Goal: Obtain resource: Download file/media

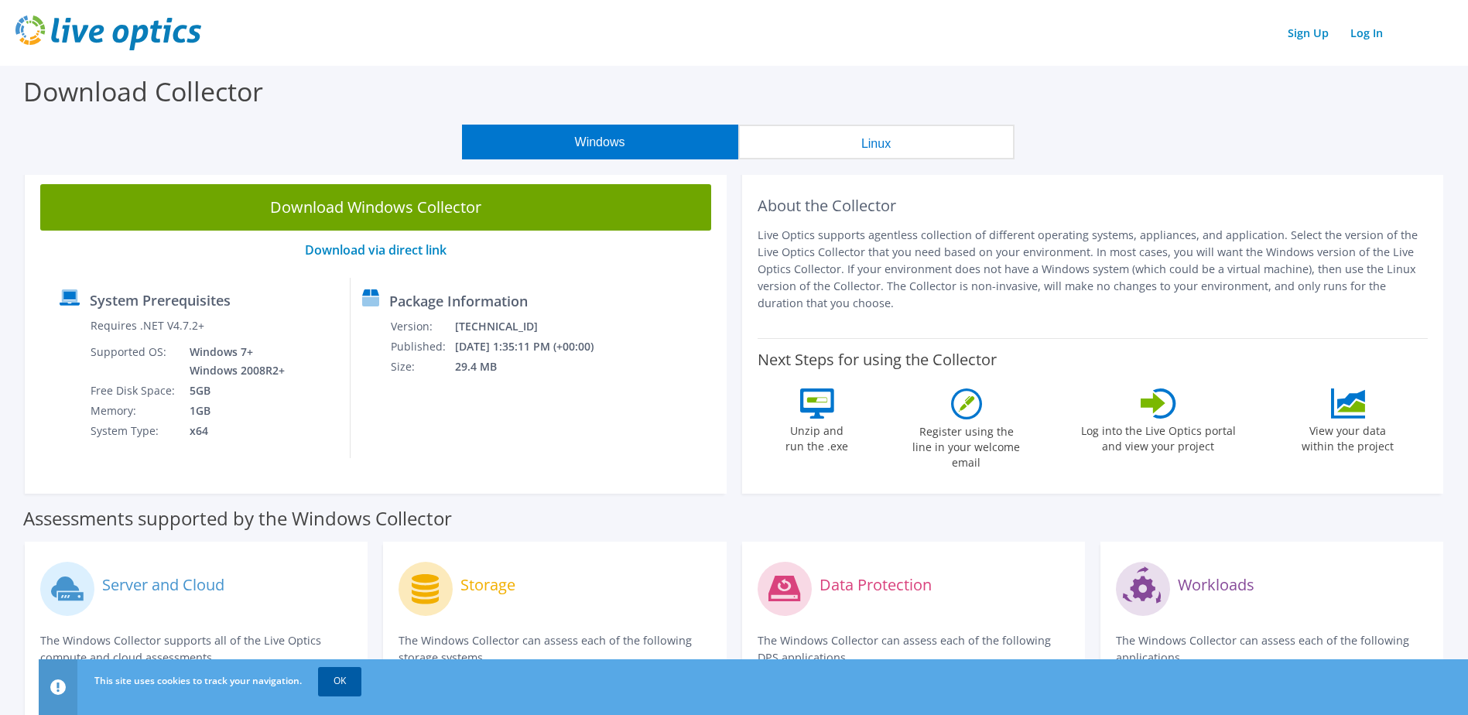
click at [353, 686] on link "OK" at bounding box center [339, 681] width 43 height 28
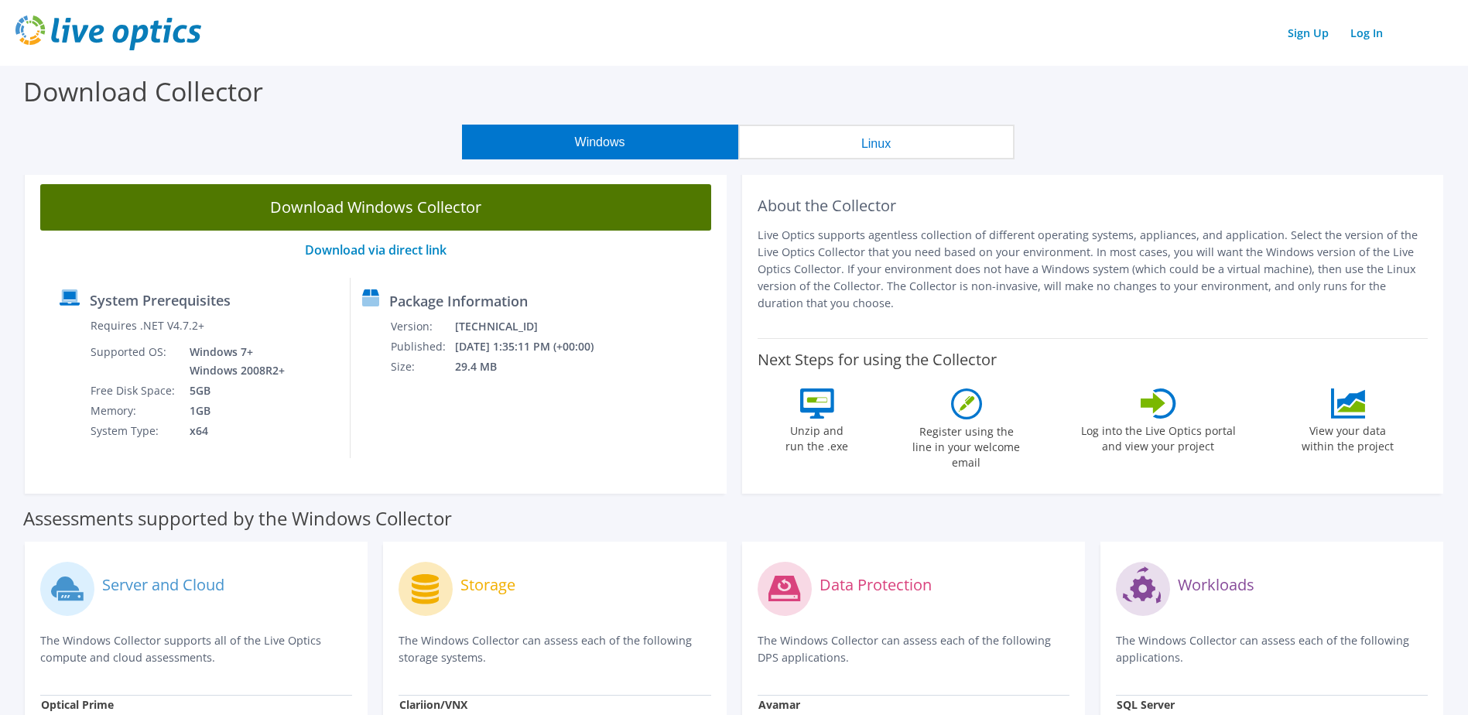
click at [316, 202] on link "Download Windows Collector" at bounding box center [375, 207] width 671 height 46
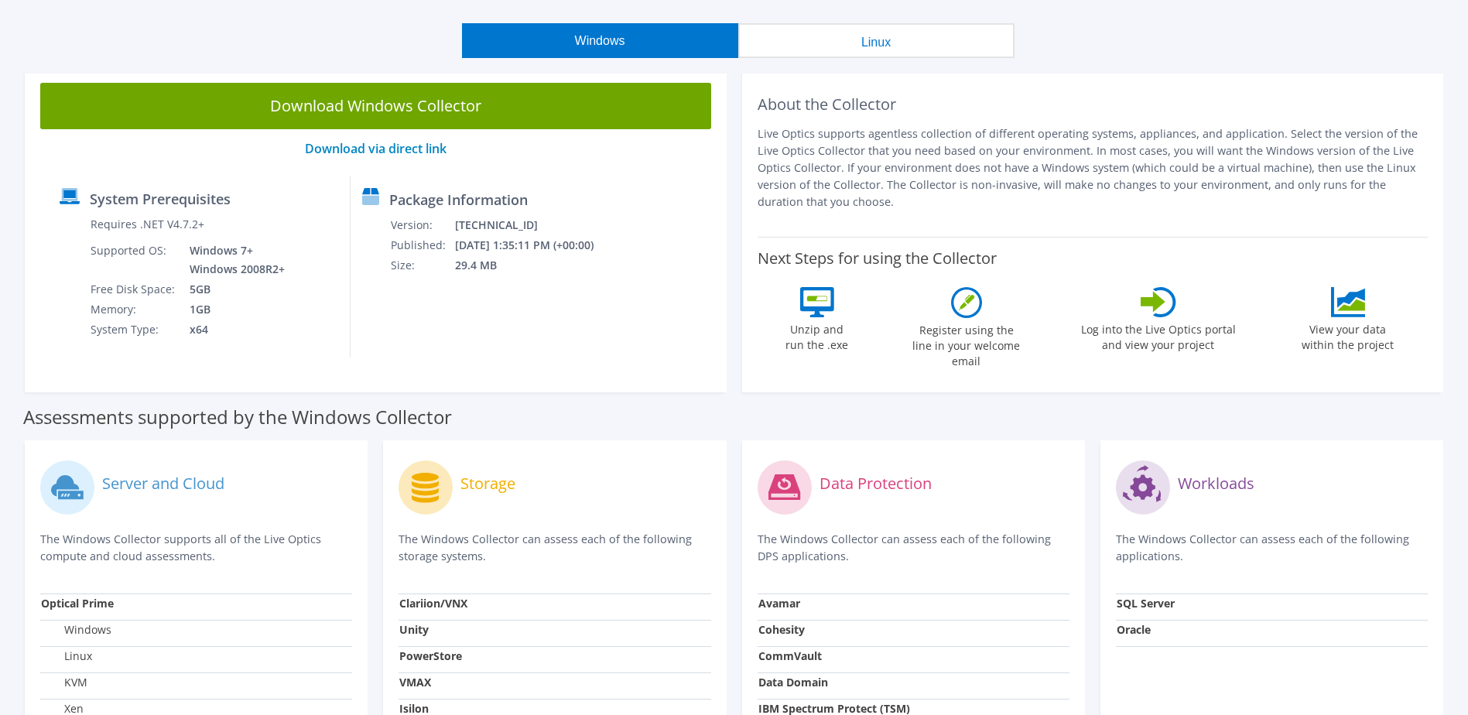
scroll to position [77, 0]
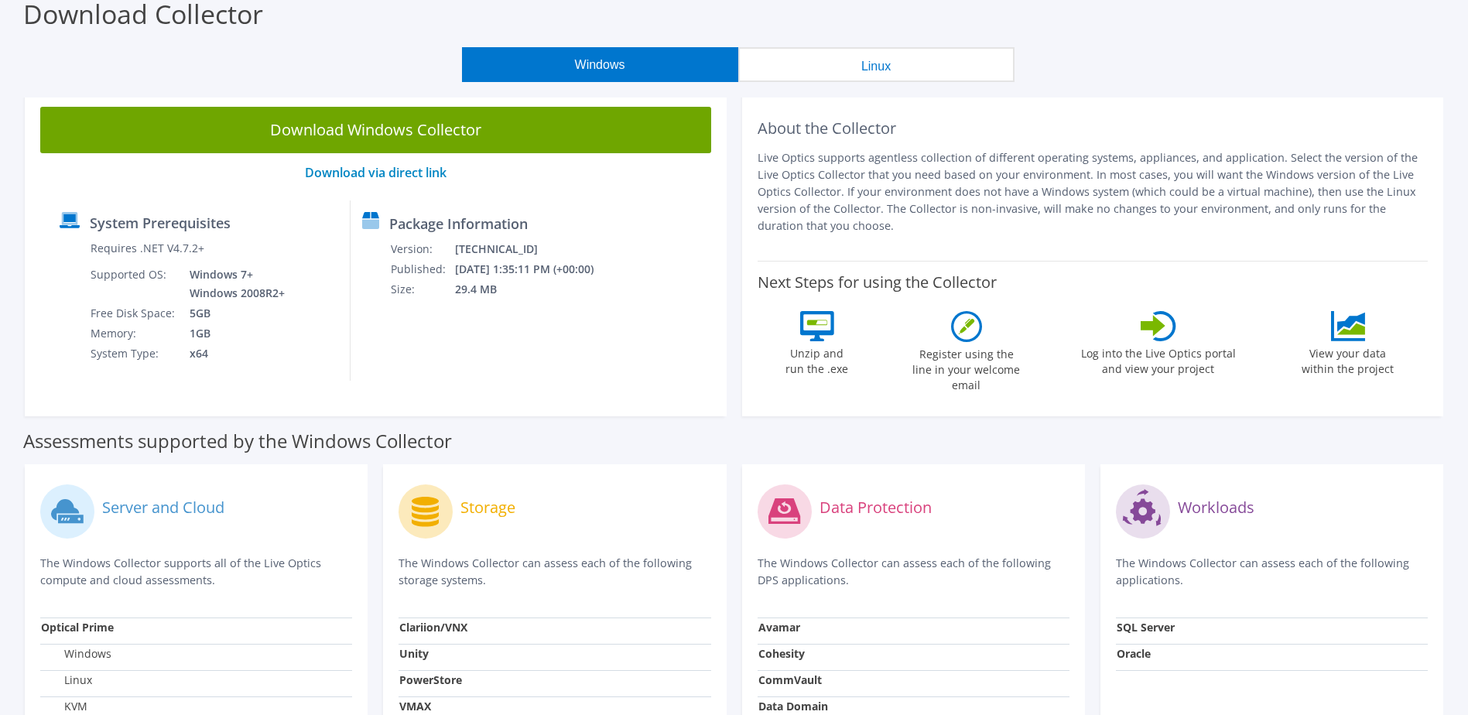
click at [753, 418] on div "Assessments supported by the Windows Collector" at bounding box center [734, 437] width 1422 height 39
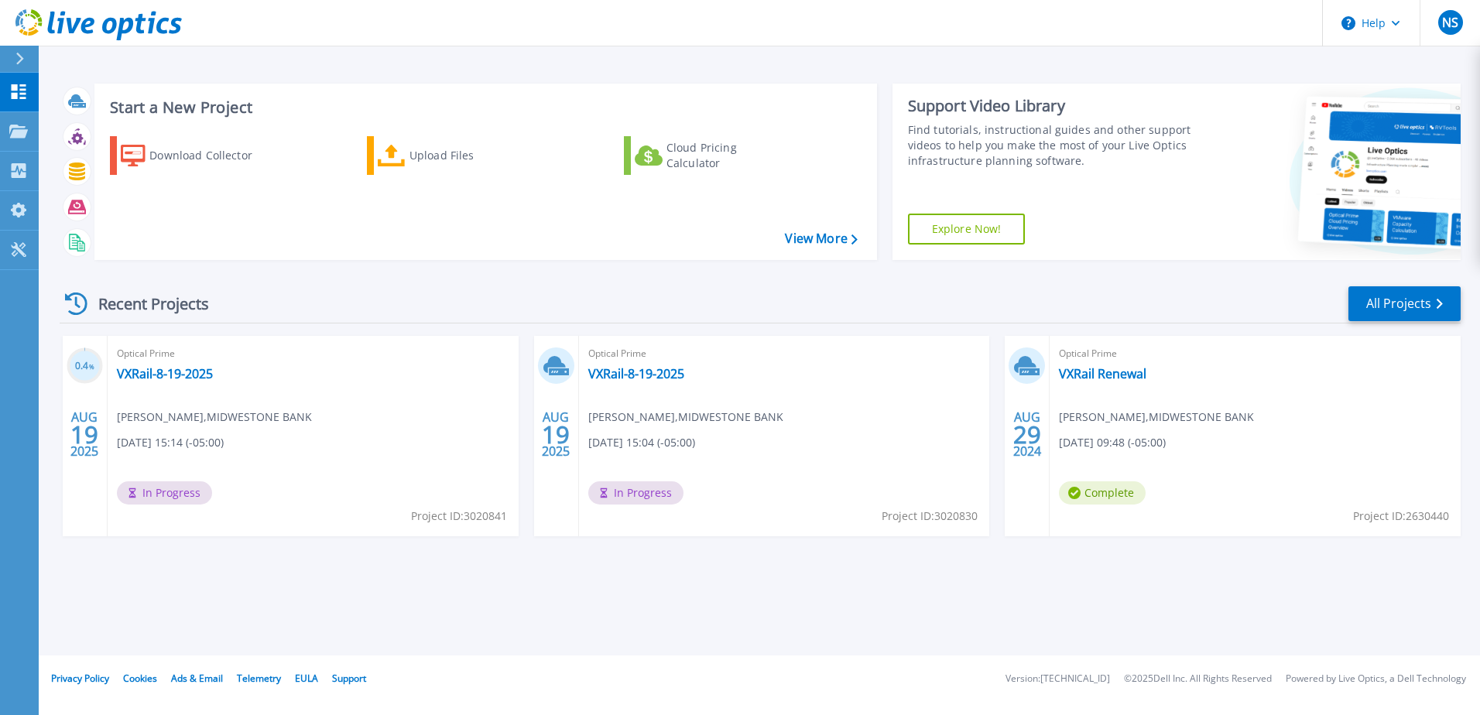
click at [618, 608] on div "Start a New Project Download Collector Upload Files Cloud Pricing Calculator Vi…" at bounding box center [759, 327] width 1441 height 655
click at [546, 365] on icon at bounding box center [554, 364] width 22 height 17
click at [738, 390] on div "Optical Prime VXRail-8-19-2025 Nathan Sojka , MIDWESTONE BANK 08/19/2025, 15:04…" at bounding box center [784, 436] width 411 height 200
drag, startPoint x: 784, startPoint y: 416, endPoint x: 723, endPoint y: 582, distance: 176.5
click at [723, 582] on div "Start a New Project Download Collector Upload Files Cloud Pricing Calculator Vi…" at bounding box center [759, 327] width 1441 height 655
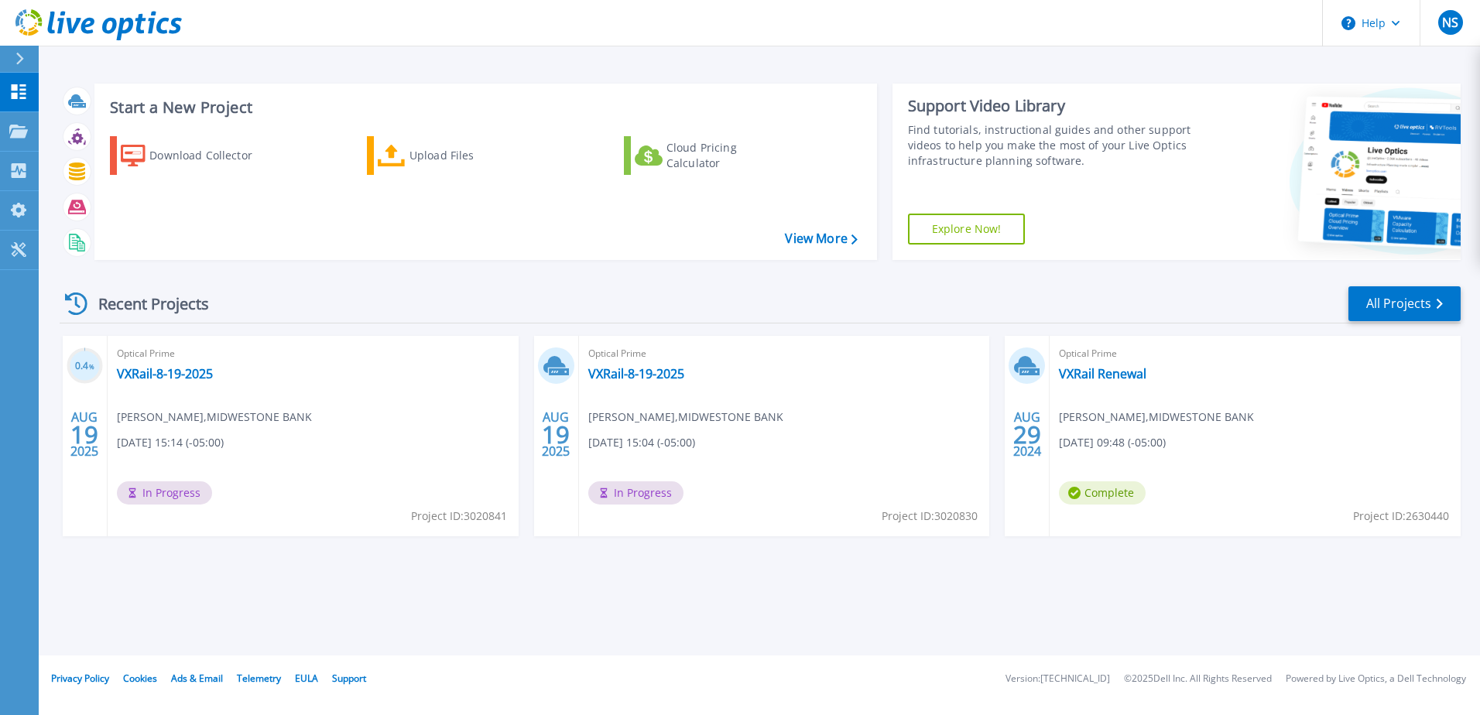
click at [174, 501] on span "In Progress" at bounding box center [164, 492] width 95 height 23
click at [145, 365] on div "Optical Prime VXRail-8-19-2025 Nathan Sojka , MIDWESTONE BANK 08/19/2025, 15:14…" at bounding box center [313, 436] width 411 height 200
click at [657, 376] on link "VXRail-8-19-2025" at bounding box center [636, 373] width 96 height 15
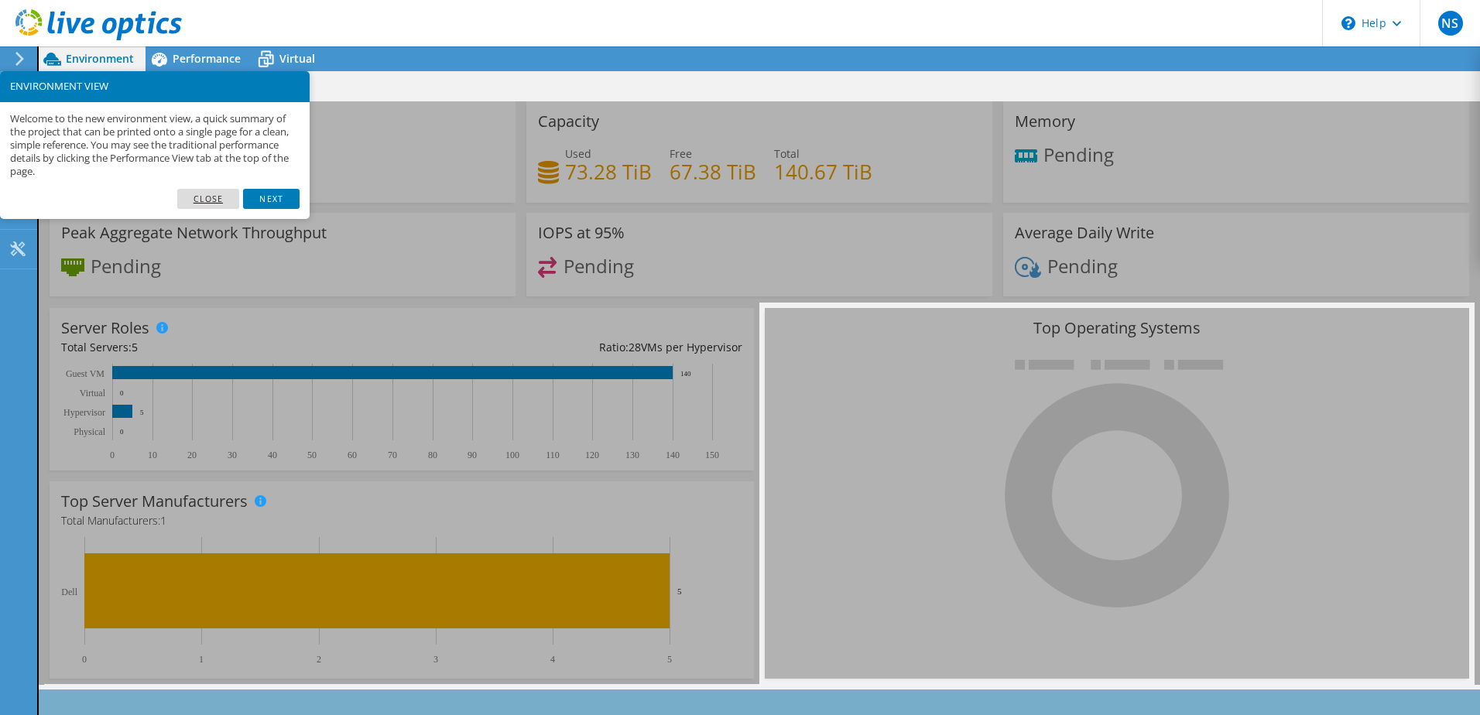
click at [207, 203] on link "Close" at bounding box center [208, 199] width 63 height 20
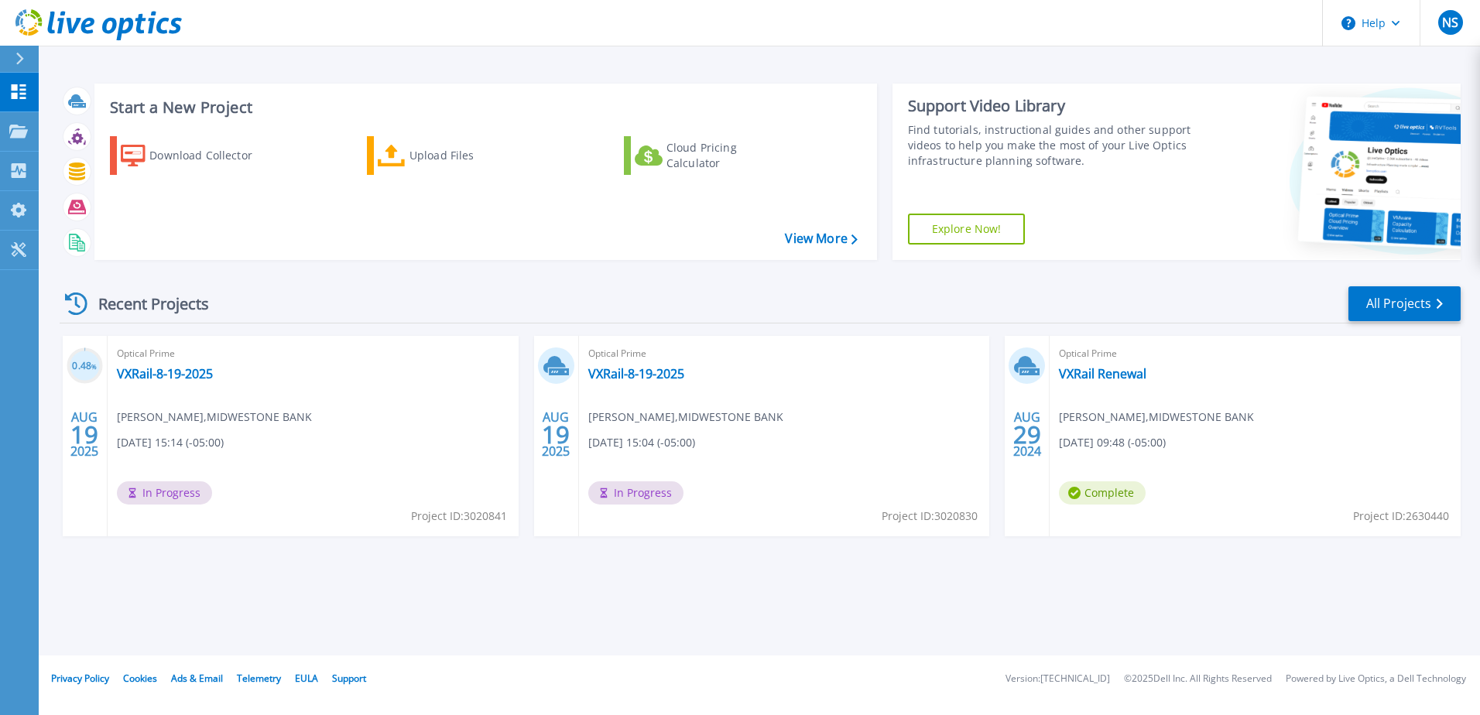
click at [505, 558] on div "0.48 % [DATE] Optical Prime VXRail-8-19-2025 [PERSON_NAME] , MIDWESTONE BANK [D…" at bounding box center [753, 451] width 1413 height 231
drag, startPoint x: 1331, startPoint y: 0, endPoint x: 833, endPoint y: 620, distance: 795.4
click at [833, 620] on div "Start a New Project Download Collector Upload Files Cloud Pricing Calculator Vi…" at bounding box center [759, 327] width 1441 height 655
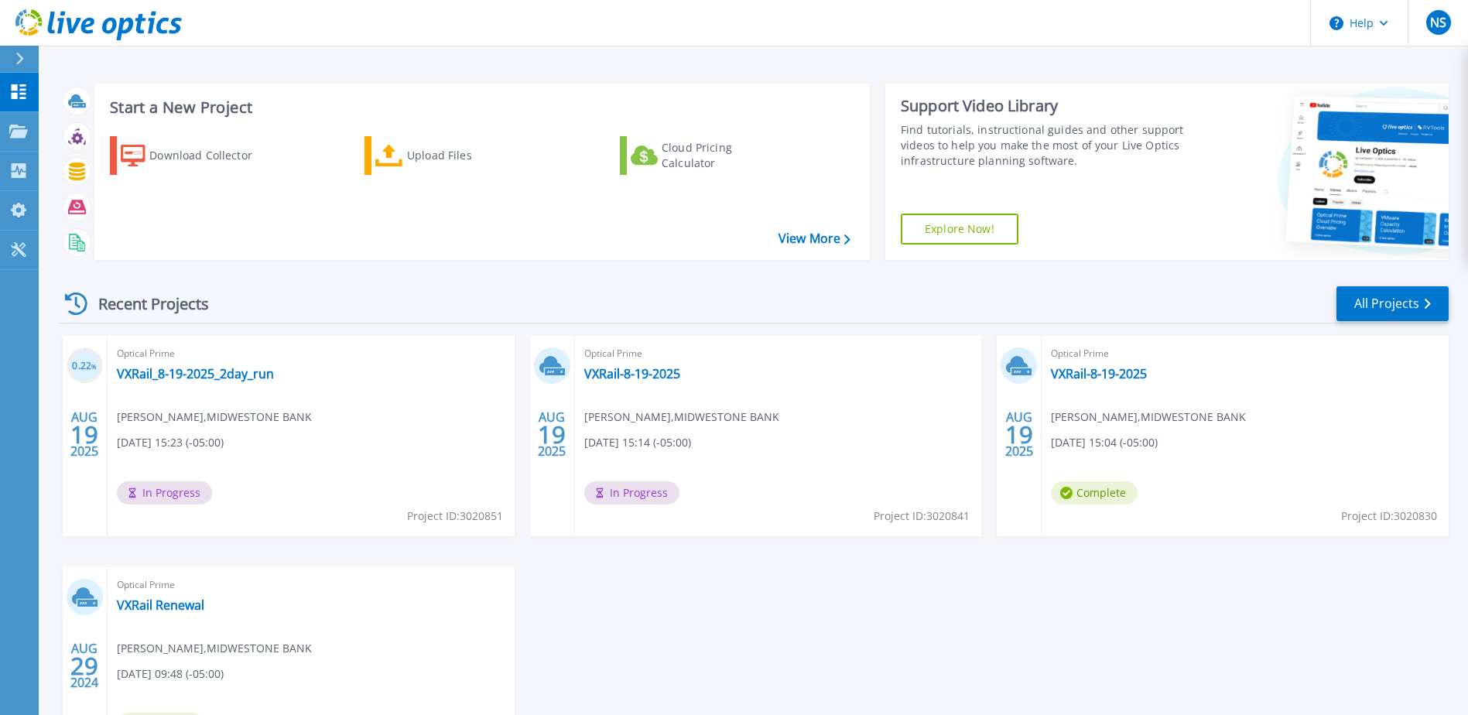
click at [987, 635] on div "0.22 % AUG 19 2025 Optical Prime VXRail_8-19-2025_2day_run Nathan Sojka , MIDWE…" at bounding box center [748, 567] width 1402 height 463
drag, startPoint x: 0, startPoint y: 0, endPoint x: 672, endPoint y: 569, distance: 880.2
click at [672, 569] on div "0.3 % [DATE] Optical Prime VXRail_8-19-2025_2day_run [PERSON_NAME] , MIDWESTONE…" at bounding box center [748, 567] width 1402 height 463
